Goal: Task Accomplishment & Management: Use online tool/utility

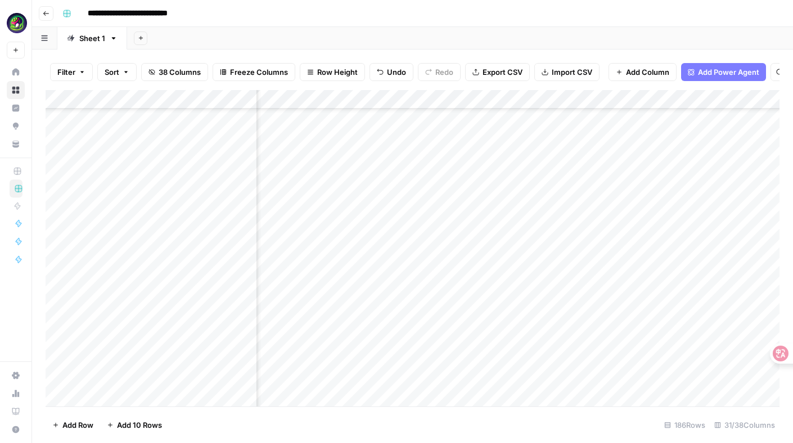
scroll to position [2083, 754]
click at [398, 251] on div "Add Column" at bounding box center [413, 248] width 734 height 316
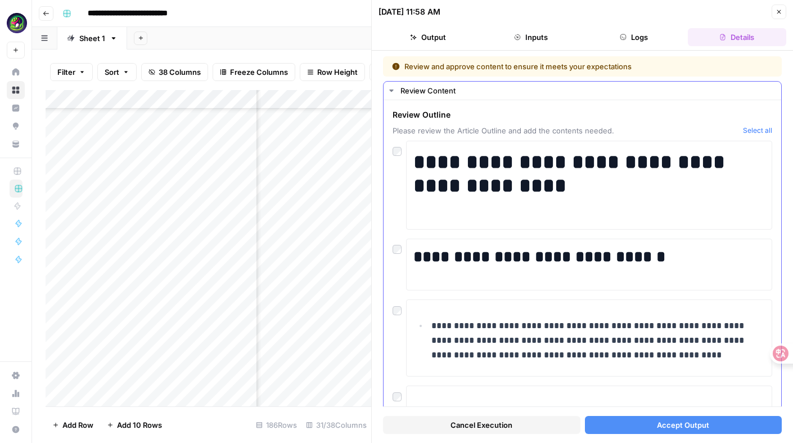
click at [760, 129] on button "Select all" at bounding box center [757, 130] width 29 height 11
click at [782, 11] on icon "button" at bounding box center [778, 11] width 7 height 7
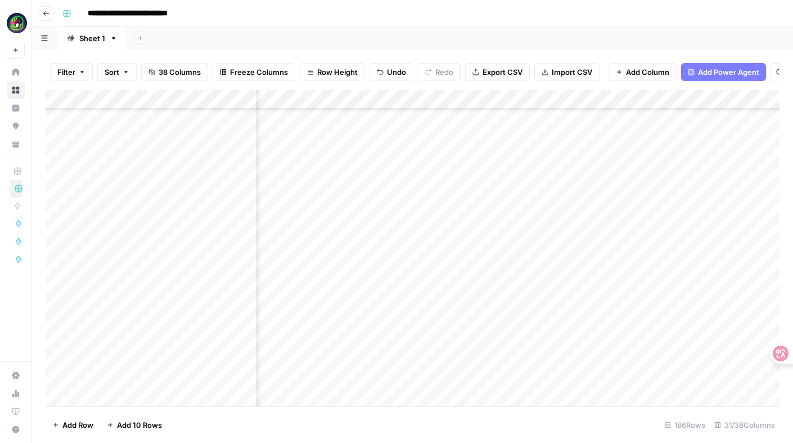
click at [359, 258] on div "Add Column" at bounding box center [413, 248] width 734 height 316
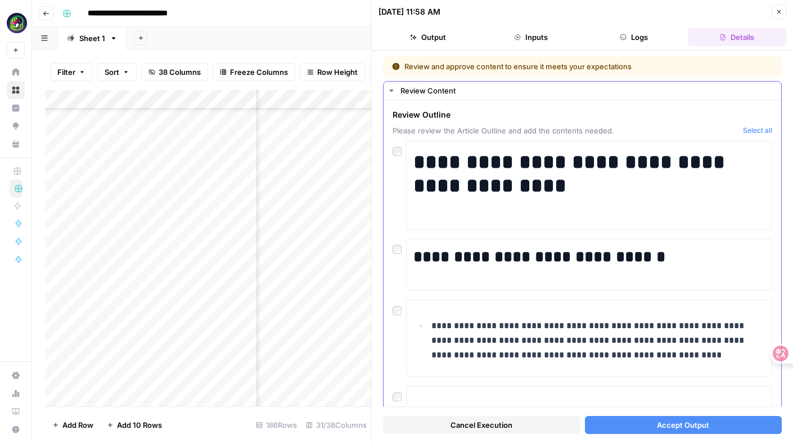
click at [754, 129] on button "Select all" at bounding box center [757, 130] width 29 height 11
click at [677, 427] on span "Accept Output" at bounding box center [683, 424] width 52 height 11
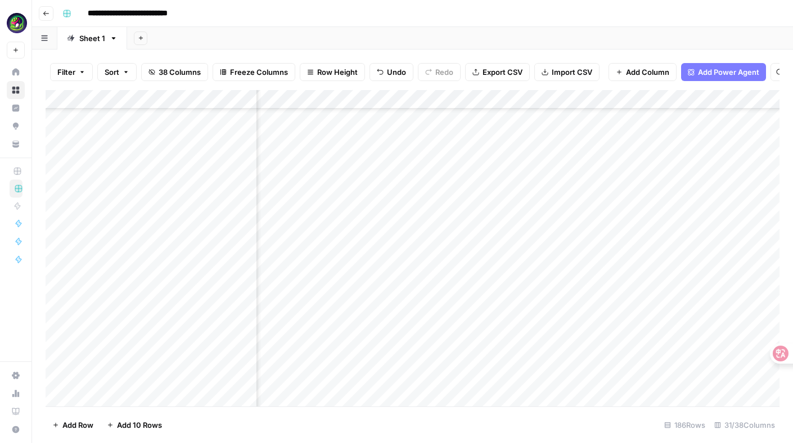
scroll to position [2083, 951]
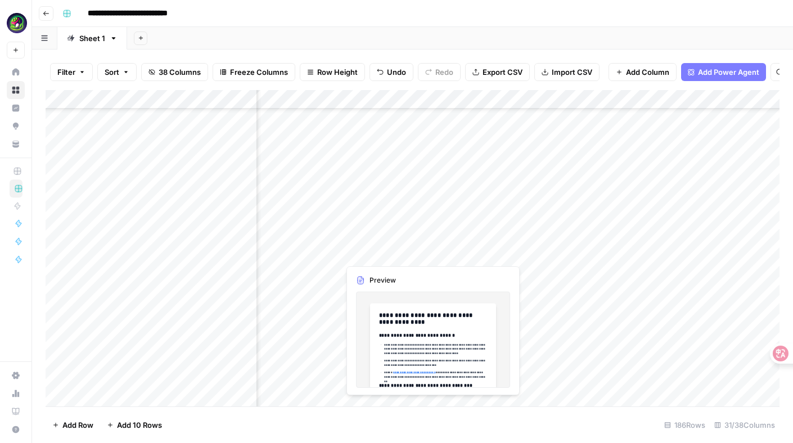
click at [373, 243] on div "Add Column" at bounding box center [413, 248] width 734 height 316
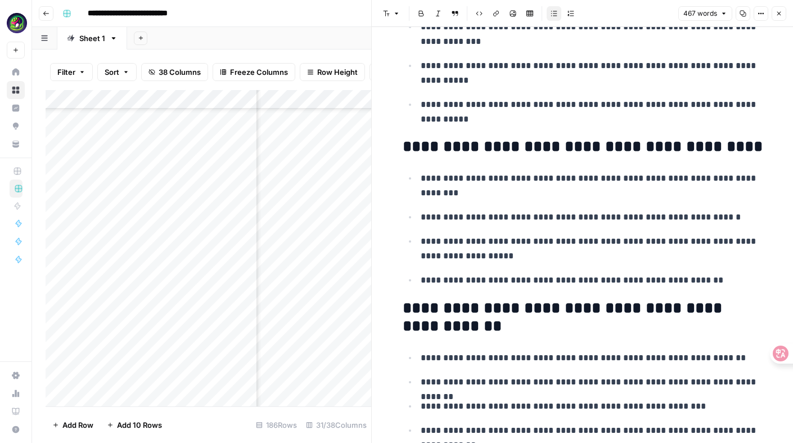
scroll to position [1265, 0]
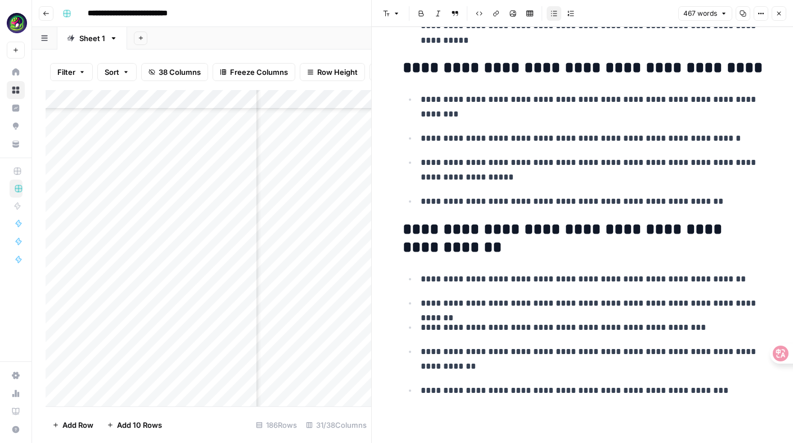
click at [779, 13] on icon "button" at bounding box center [779, 14] width 4 height 4
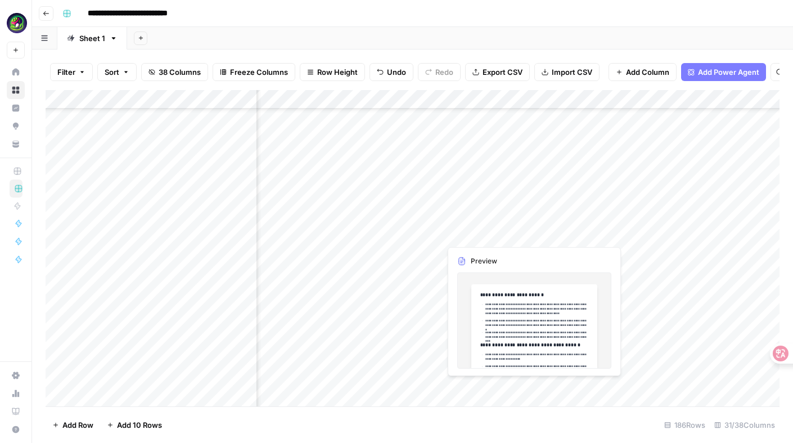
click at [491, 251] on div "Add Column" at bounding box center [413, 248] width 734 height 316
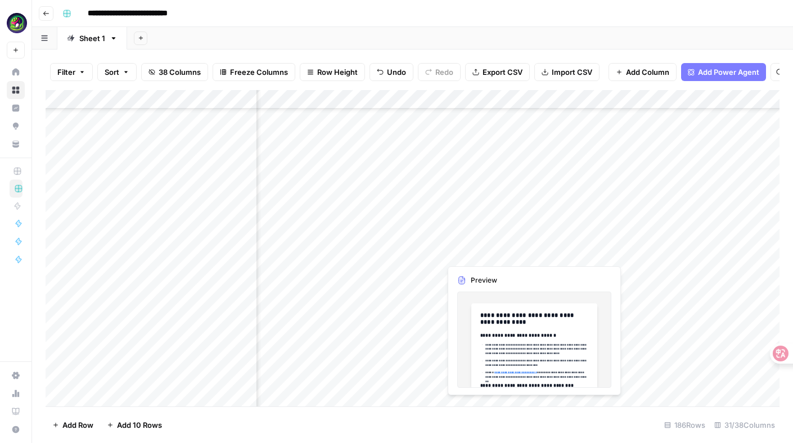
click at [491, 251] on div "Add Column" at bounding box center [413, 248] width 734 height 316
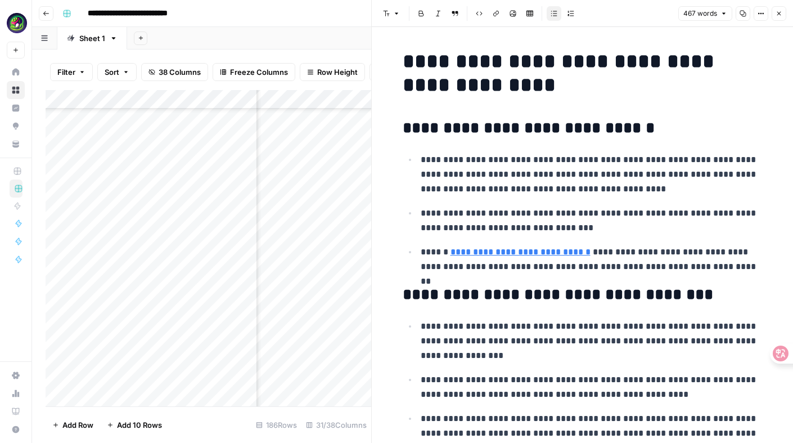
click at [778, 14] on icon "button" at bounding box center [779, 14] width 4 height 4
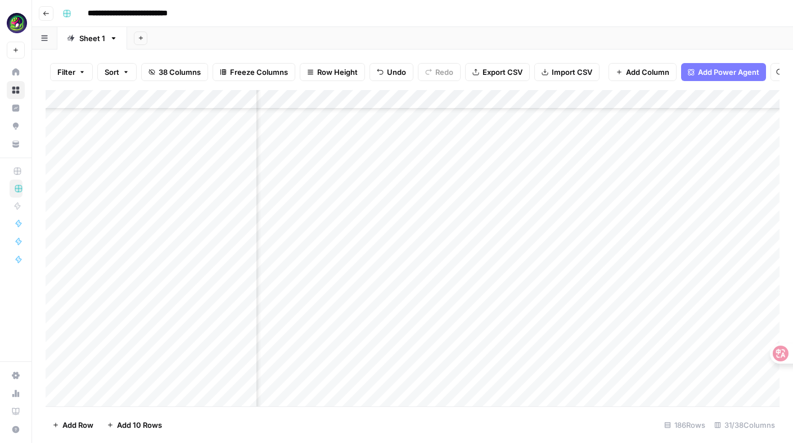
scroll to position [2040, 1111]
click at [508, 301] on div "Add Column" at bounding box center [413, 248] width 734 height 316
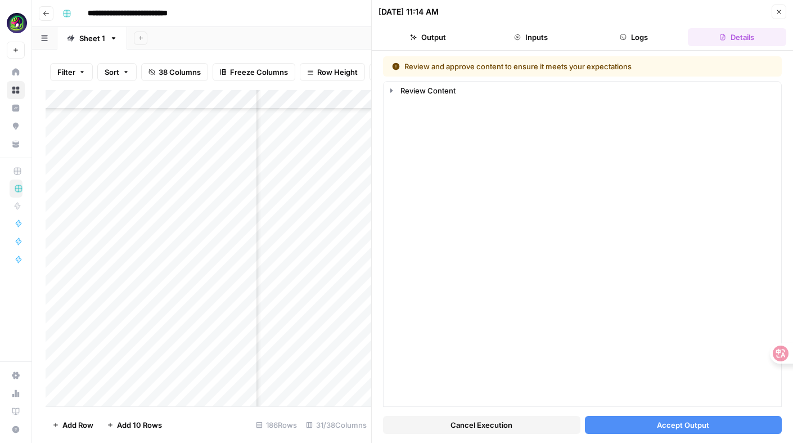
scroll to position [2040, 1143]
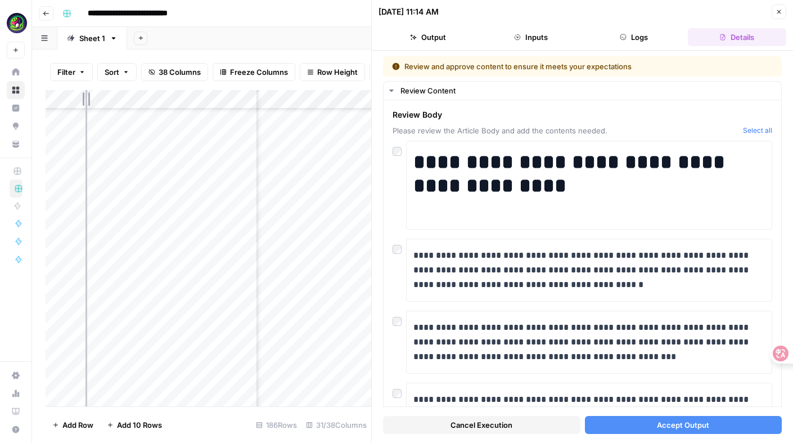
drag, startPoint x: 199, startPoint y: 100, endPoint x: 85, endPoint y: 99, distance: 113.6
click at [85, 99] on div "Add Column" at bounding box center [209, 248] width 326 height 316
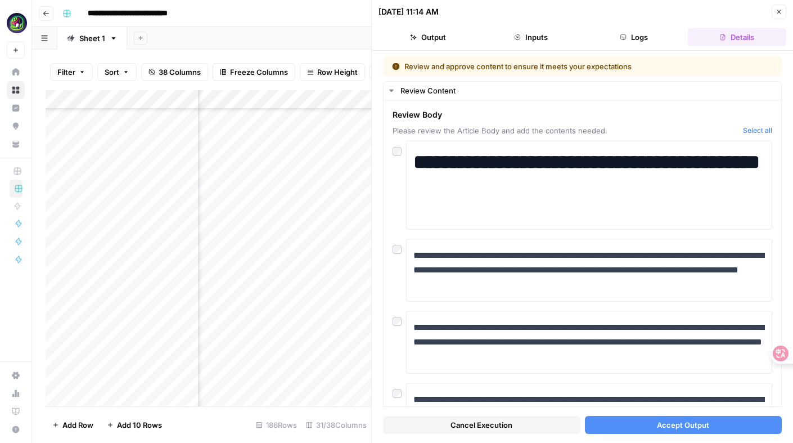
scroll to position [2040, 1263]
click at [757, 133] on button "Select all" at bounding box center [757, 130] width 29 height 11
click at [764, 130] on button "Select all" at bounding box center [757, 130] width 29 height 11
click at [679, 419] on span "Accept Output" at bounding box center [683, 424] width 52 height 11
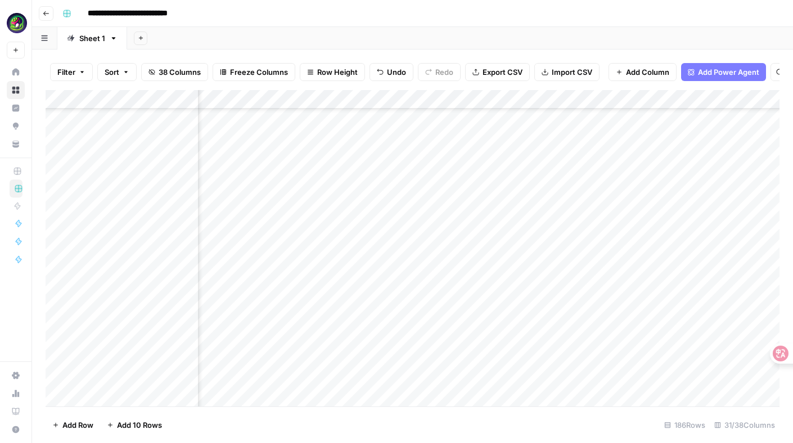
scroll to position [2065, 1271]
click at [578, 265] on div "Add Column" at bounding box center [413, 248] width 734 height 316
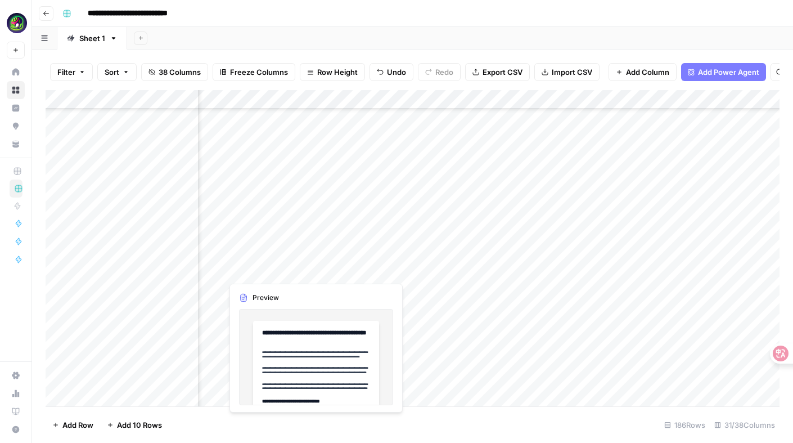
click at [263, 264] on div "Add Column" at bounding box center [413, 248] width 734 height 316
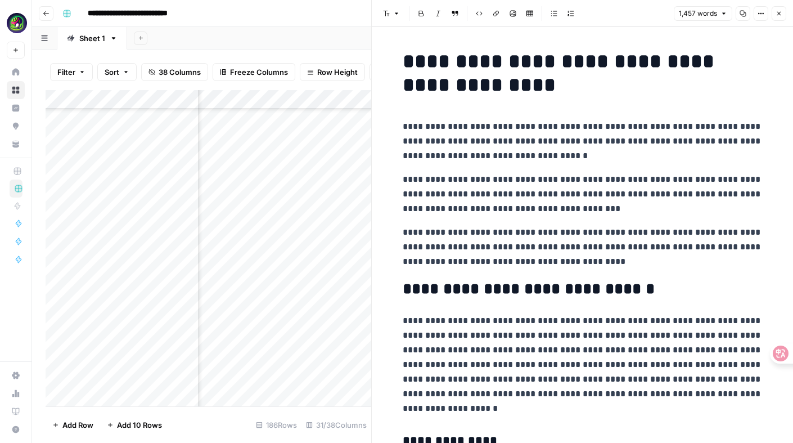
click at [621, 143] on p "**********" at bounding box center [583, 141] width 360 height 44
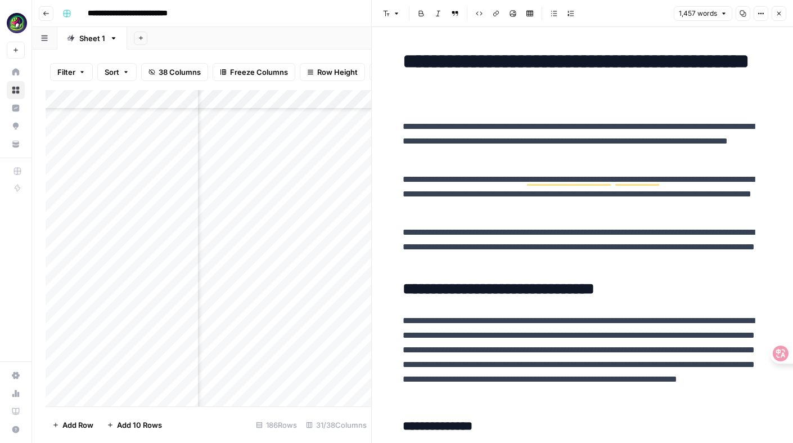
scroll to position [2065, 1474]
click at [319, 268] on div "Add Column" at bounding box center [209, 248] width 326 height 316
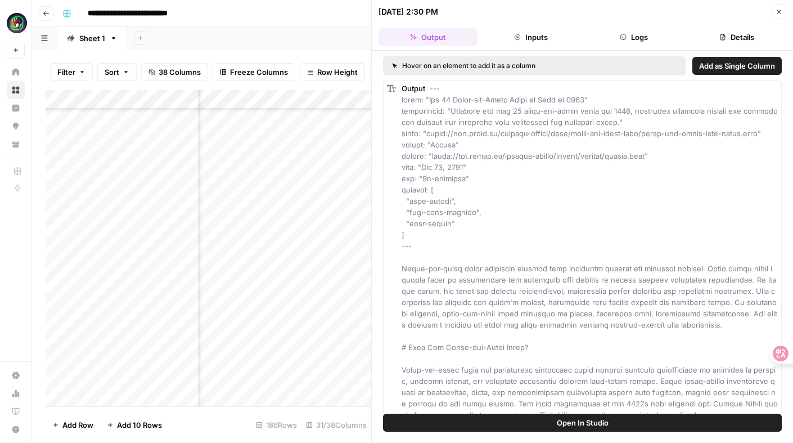
scroll to position [2065, 1505]
click at [778, 11] on icon "button" at bounding box center [778, 11] width 7 height 7
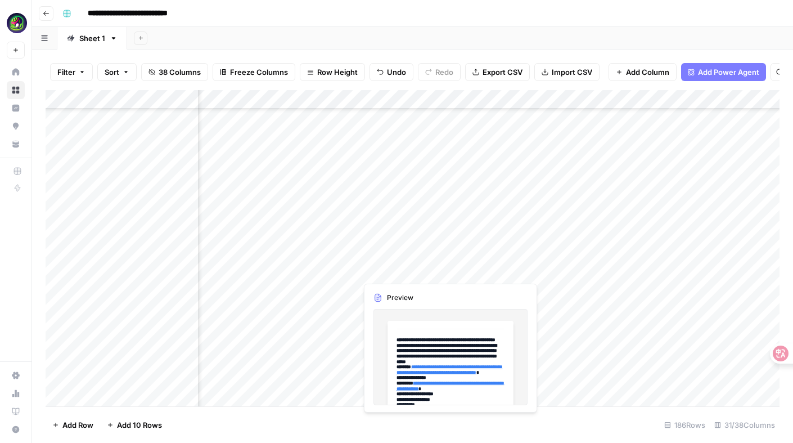
click at [416, 266] on div "Add Column" at bounding box center [413, 248] width 734 height 316
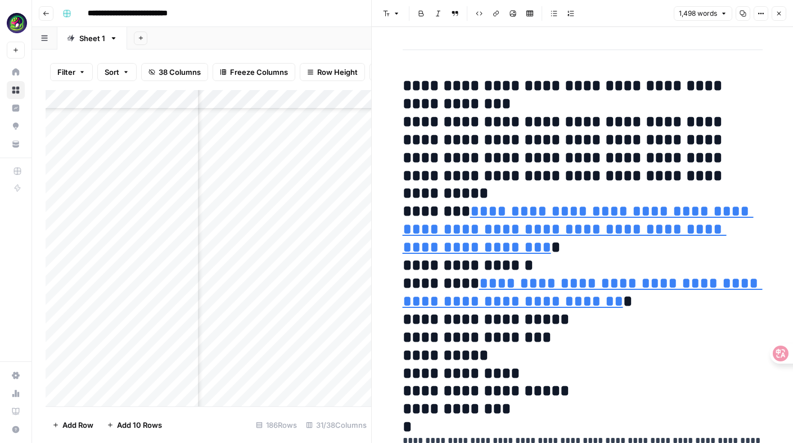
type input "[URL]"
click at [762, 15] on icon "button" at bounding box center [760, 13] width 7 height 7
click at [521, 49] on hr at bounding box center [583, 49] width 360 height 1
click at [781, 15] on icon "button" at bounding box center [778, 13] width 7 height 7
